Goal: Book appointment/travel/reservation

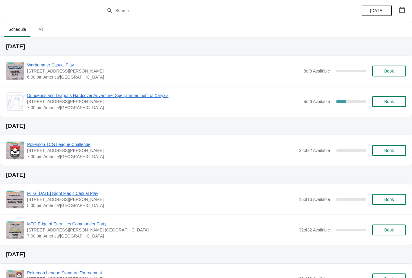
click at [144, 92] on span "Dungeons and Dragons Hardcover Adventure: Spelljammer Light of Xaryxis" at bounding box center [164, 95] width 274 height 6
click at [402, 10] on icon "button" at bounding box center [402, 10] width 6 height 6
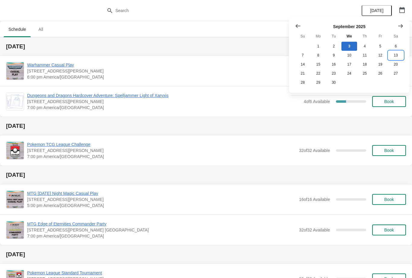
click at [398, 56] on button "13" at bounding box center [395, 55] width 15 height 9
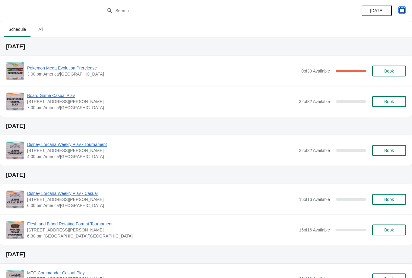
click at [406, 7] on button "button" at bounding box center [402, 10] width 11 height 11
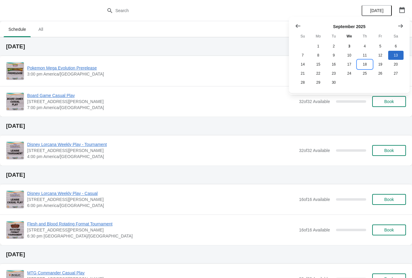
click at [366, 64] on button "18" at bounding box center [364, 64] width 15 height 9
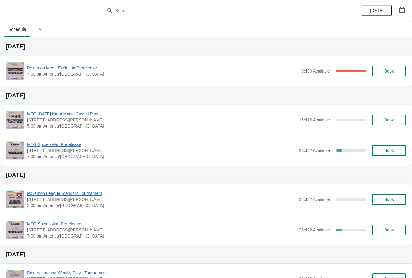
click at [69, 147] on span "MTG Spider-Man Prerelease" at bounding box center [161, 144] width 269 height 6
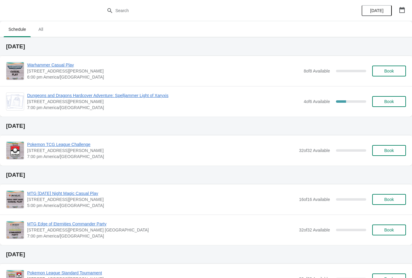
click at [154, 96] on span "Dungeons and Dragons Hardcover Adventure: Spelljammer Light of Xaryxis" at bounding box center [164, 95] width 274 height 6
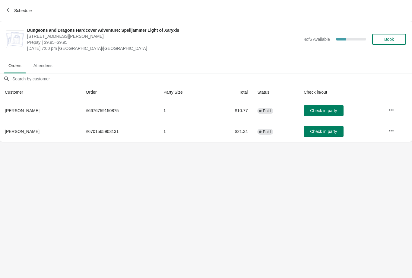
click at [14, 10] on span "Schedule" at bounding box center [22, 10] width 17 height 5
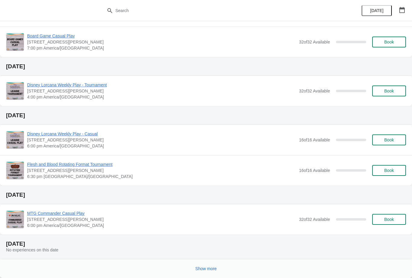
scroll to position [267, 0]
click at [209, 266] on span "Show more" at bounding box center [205, 268] width 21 height 5
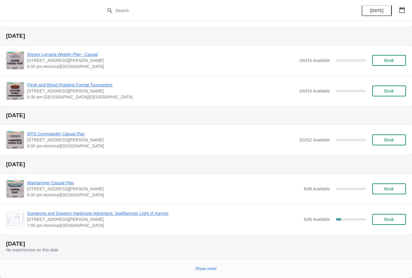
scroll to position [786, 0]
click at [208, 264] on button "Show more" at bounding box center [206, 268] width 26 height 11
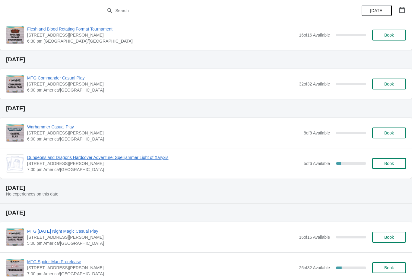
scroll to position [842, 0]
